Goal: Information Seeking & Learning: Learn about a topic

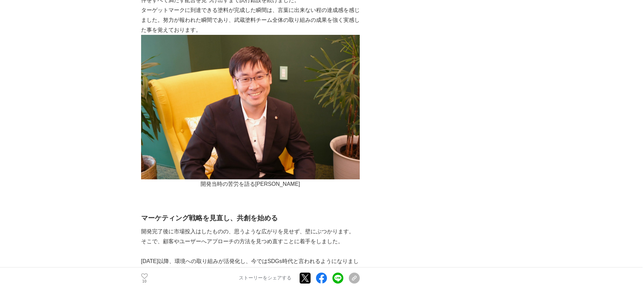
scroll to position [1486, 0]
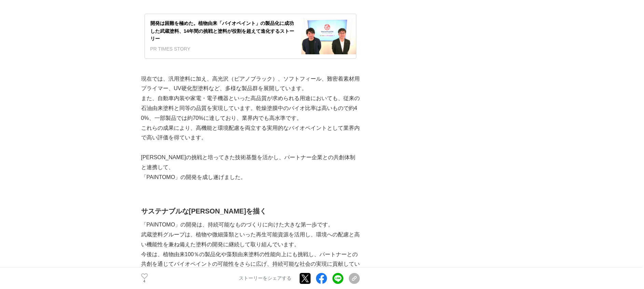
scroll to position [1435, 0]
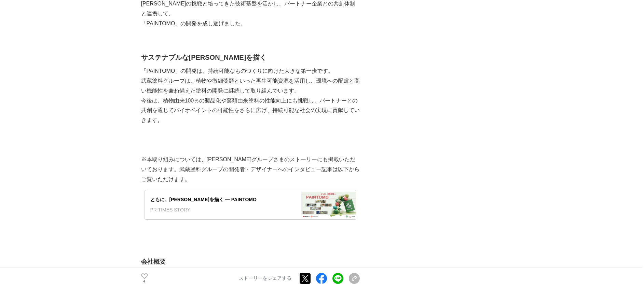
click at [250, 199] on div "ともに、未来を描く ― PAINTOMO PR TIMES STORY" at bounding box center [223, 204] width 156 height 29
